Goal: Transaction & Acquisition: Book appointment/travel/reservation

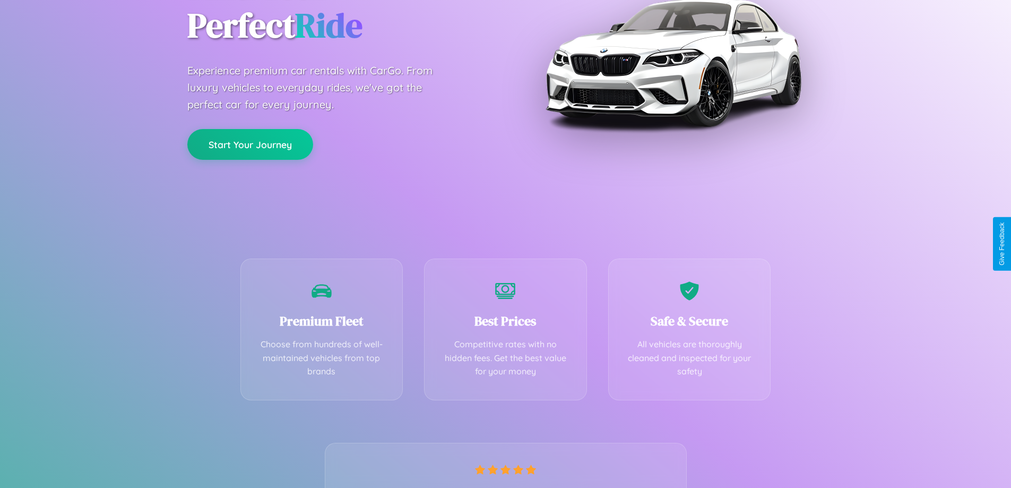
scroll to position [209, 0]
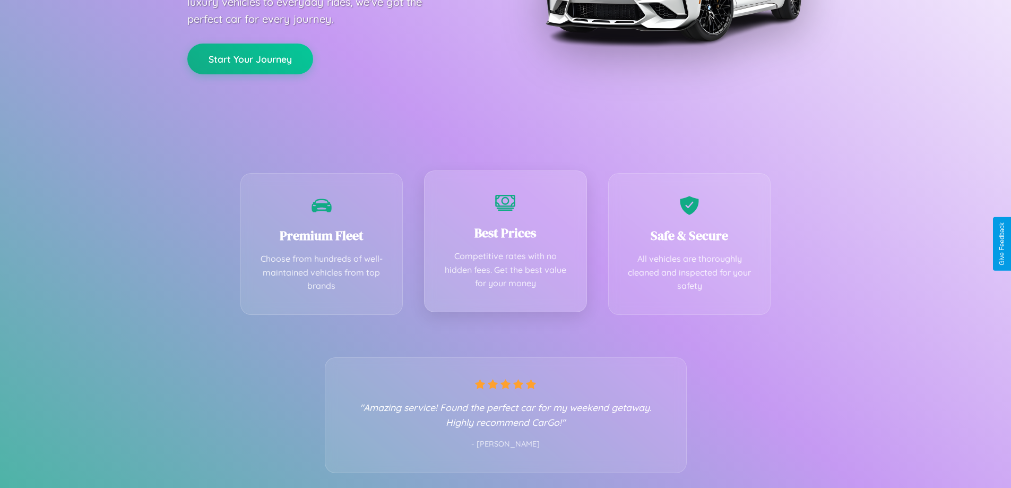
click at [505, 244] on div "Best Prices Competitive rates with no hidden fees. Get the best value for your …" at bounding box center [505, 241] width 163 height 142
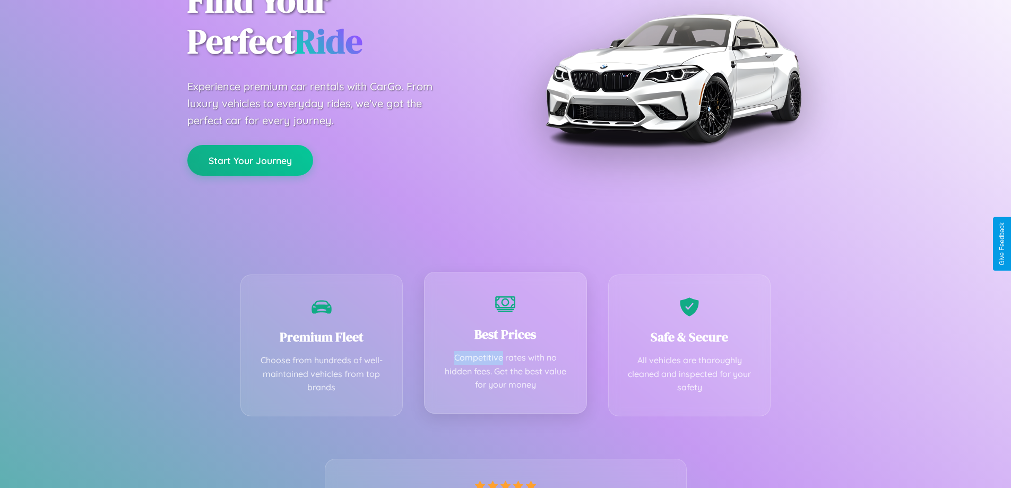
scroll to position [0, 0]
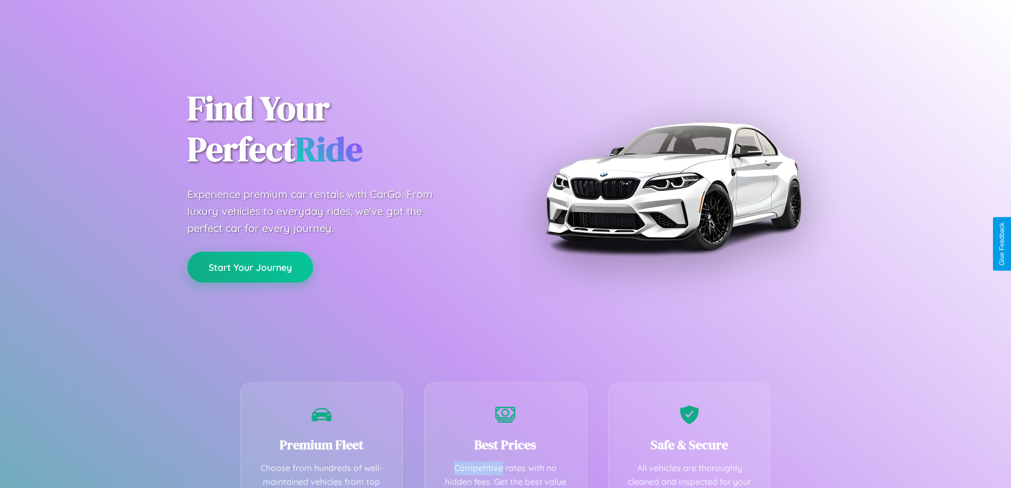
click at [250, 267] on button "Start Your Journey" at bounding box center [250, 267] width 126 height 31
click at [250, 266] on button "Start Your Journey" at bounding box center [250, 267] width 126 height 31
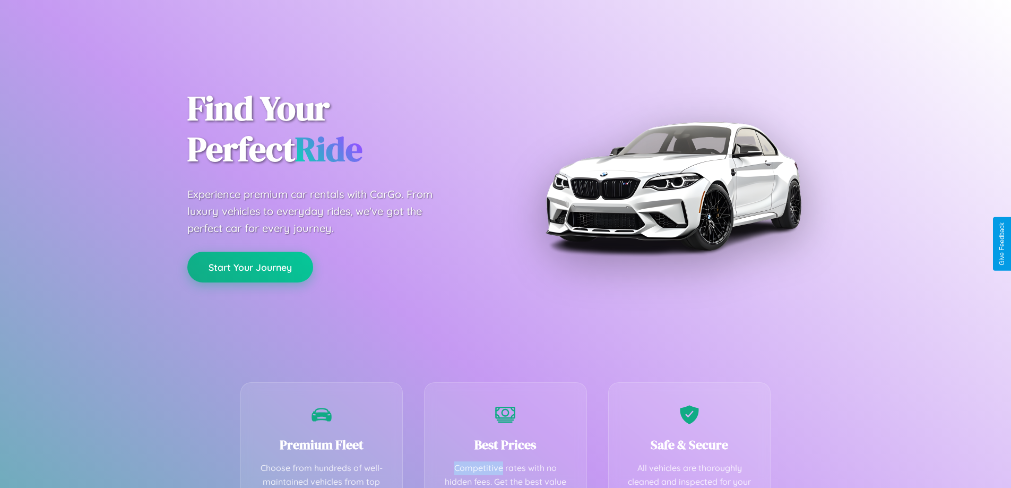
click at [250, 266] on button "Start Your Journey" at bounding box center [250, 267] width 126 height 31
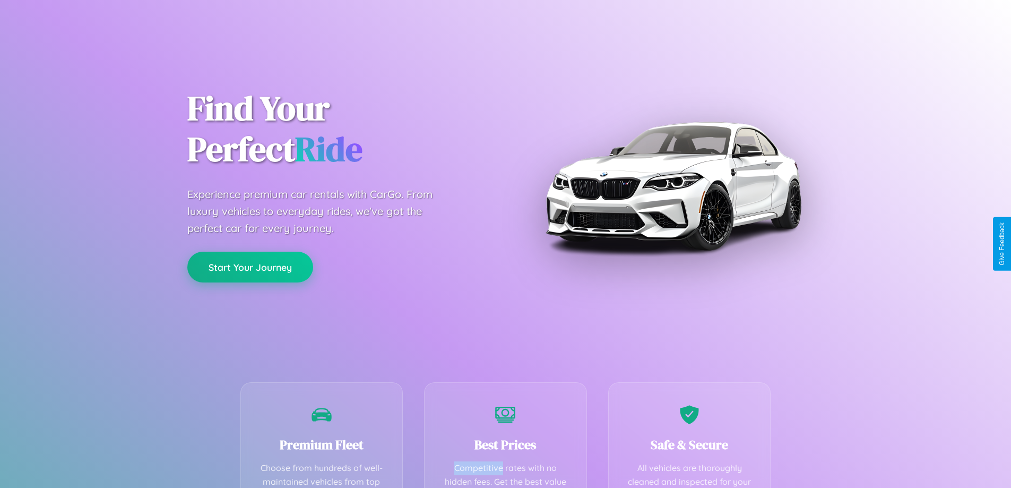
click at [250, 266] on button "Start Your Journey" at bounding box center [250, 267] width 126 height 31
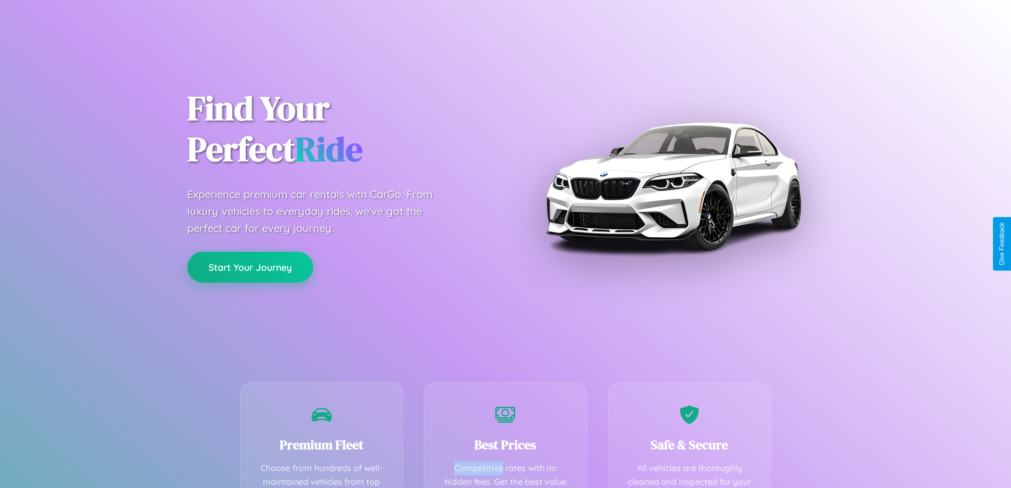
click at [250, 266] on button "Start Your Journey" at bounding box center [250, 267] width 126 height 31
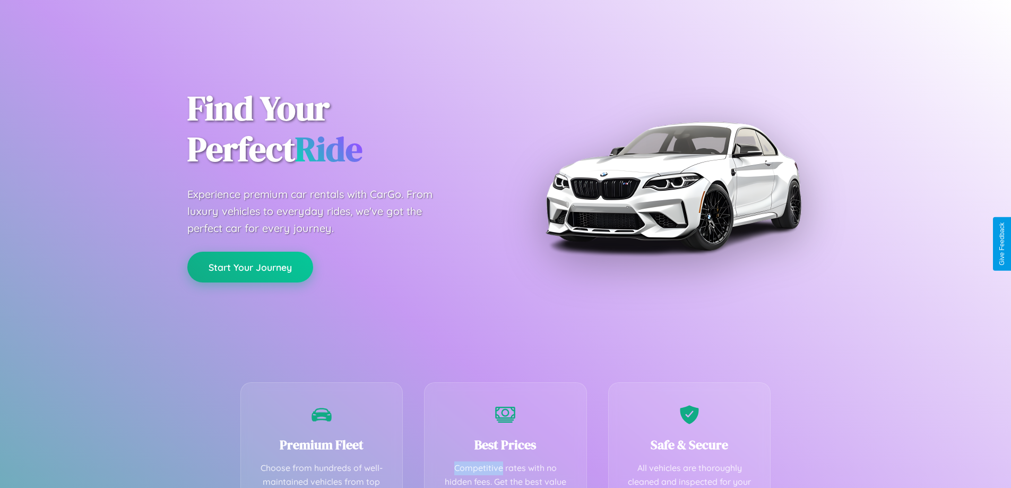
click at [250, 266] on button "Start Your Journey" at bounding box center [250, 267] width 126 height 31
